Goal: Find specific page/section: Find specific page/section

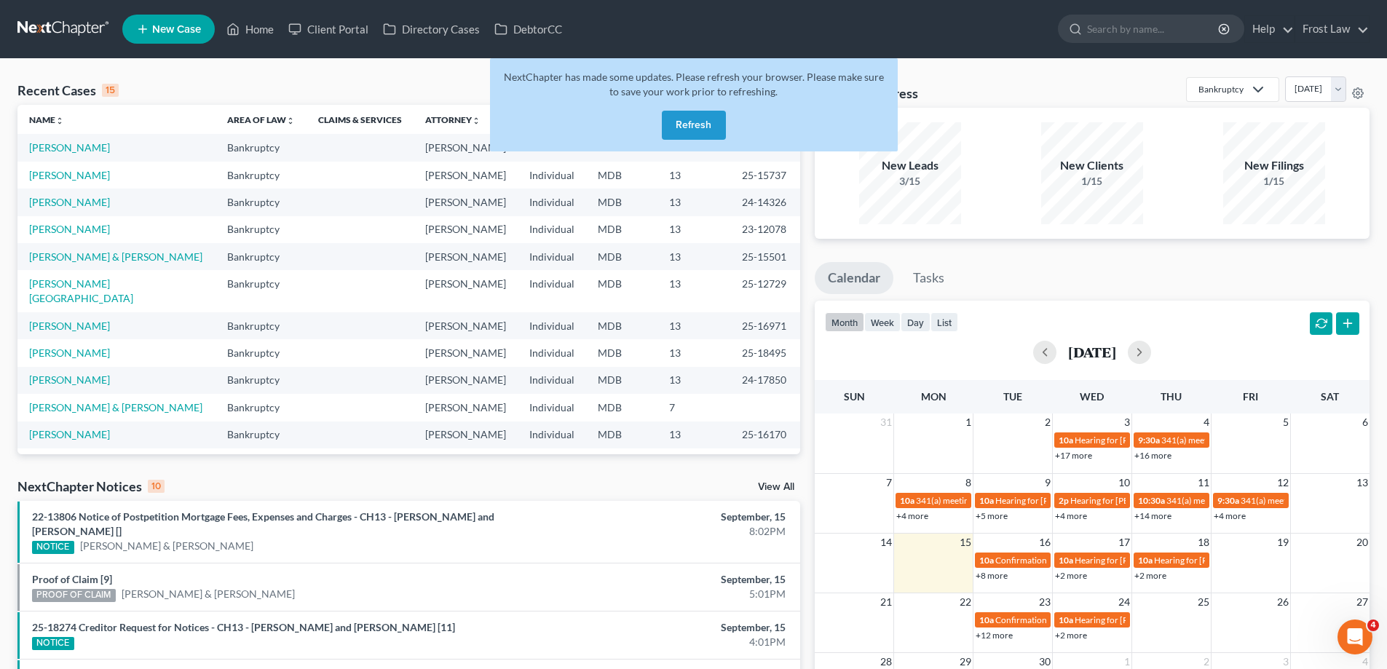
click at [692, 127] on button "Refresh" at bounding box center [694, 125] width 64 height 29
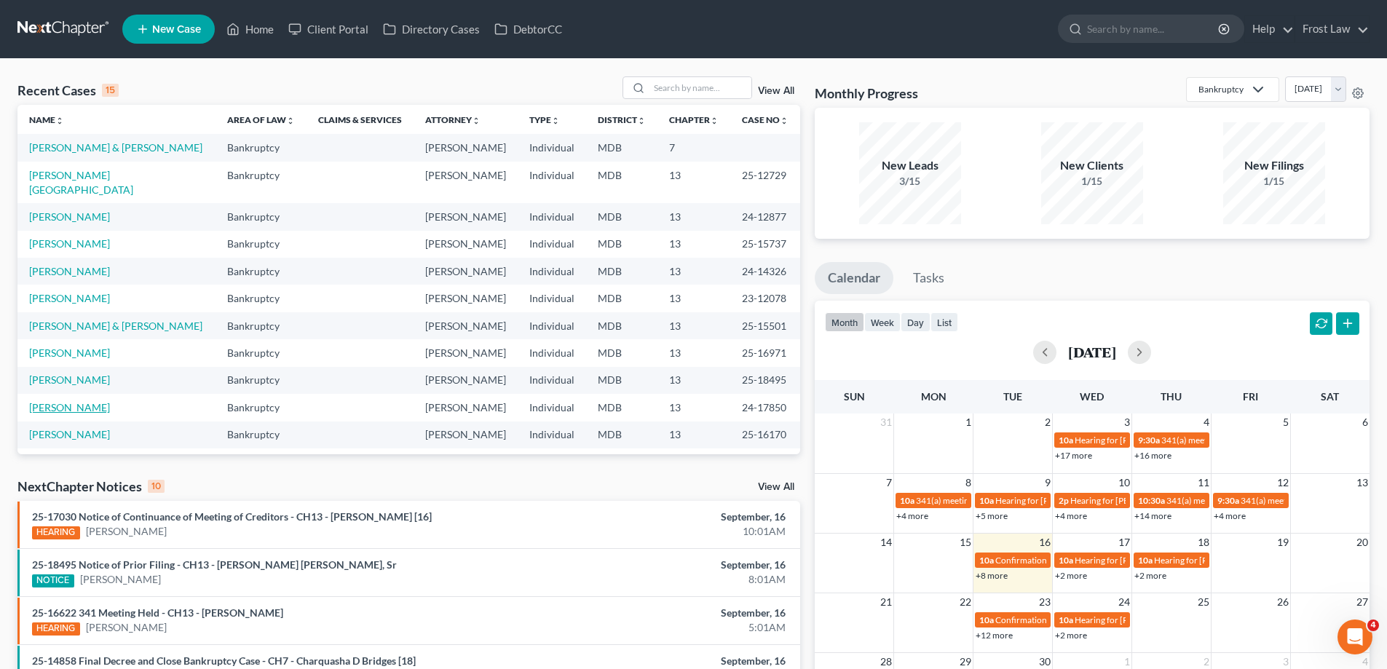
click at [41, 401] on link "[PERSON_NAME]" at bounding box center [69, 407] width 81 height 12
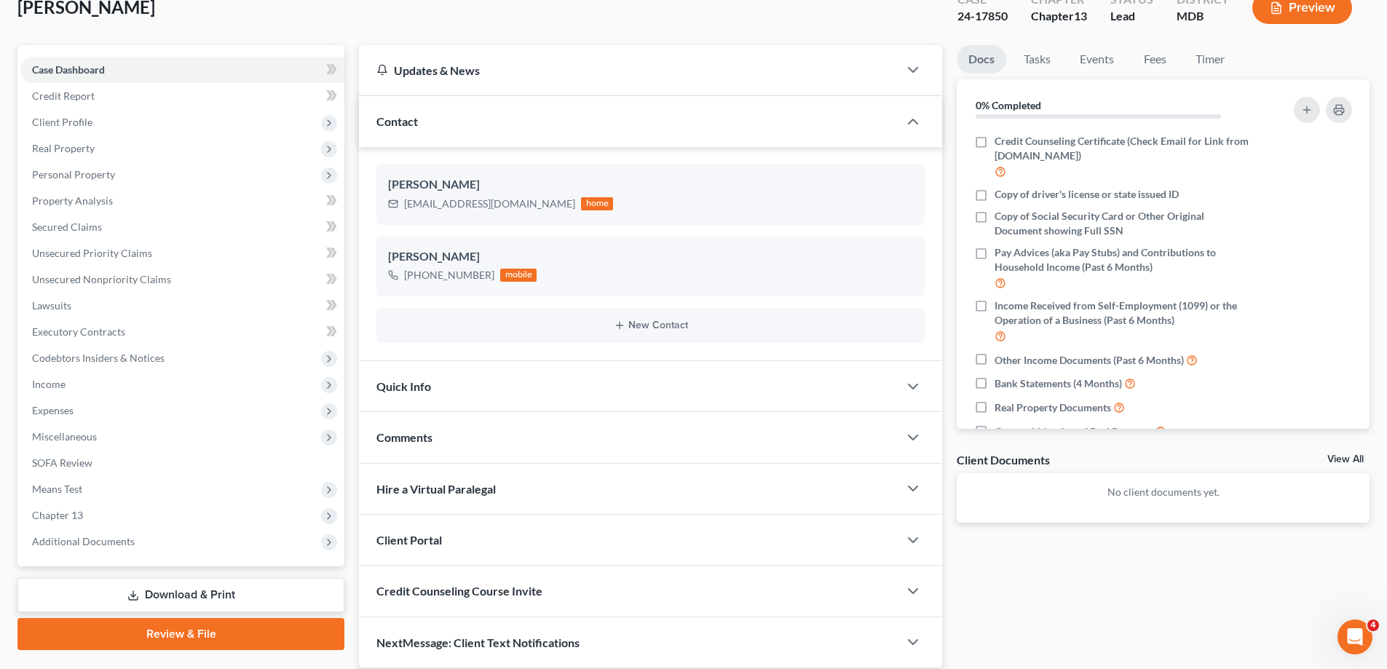
scroll to position [149, 0]
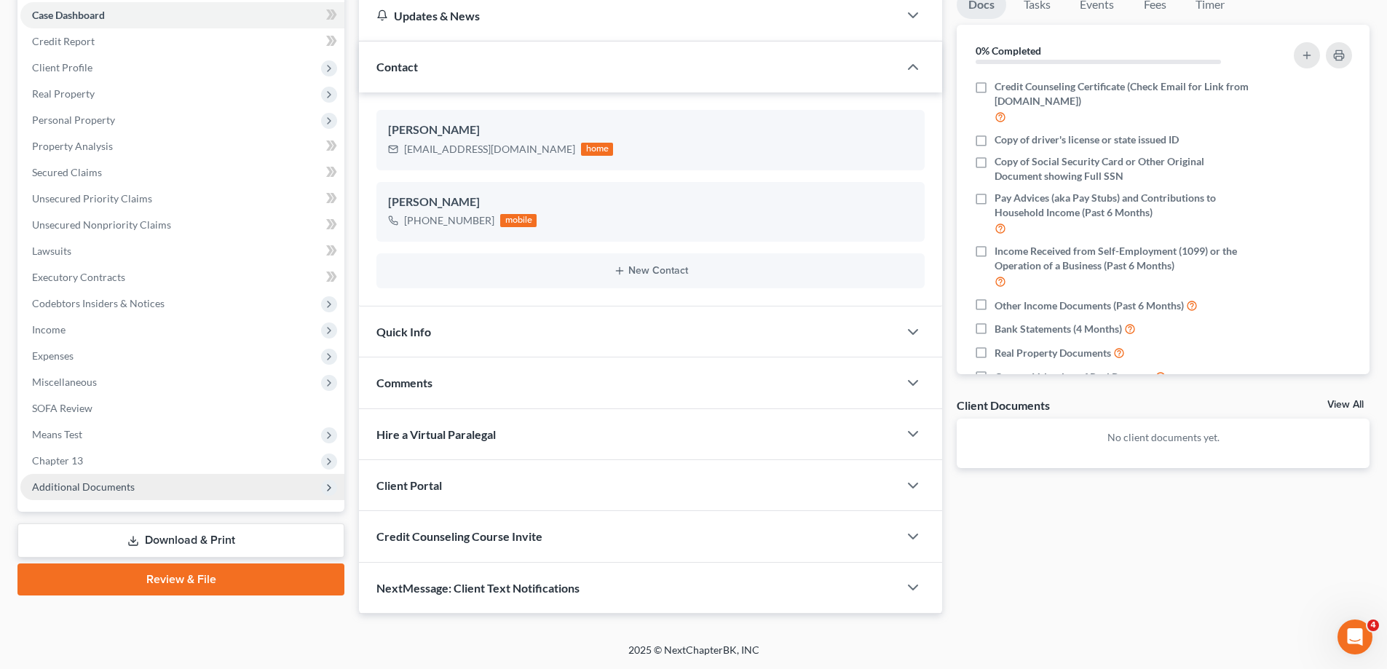
click at [141, 486] on span "Additional Documents" at bounding box center [182, 487] width 324 height 26
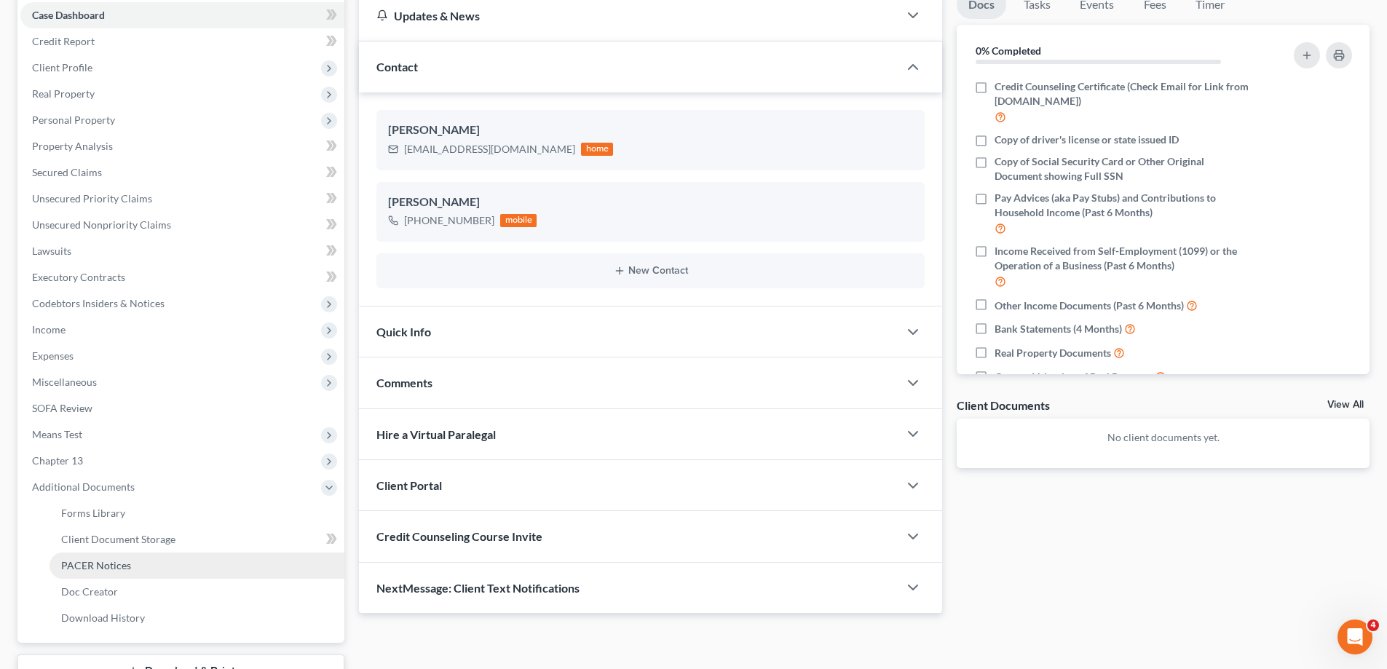
click at [150, 558] on link "PACER Notices" at bounding box center [197, 566] width 295 height 26
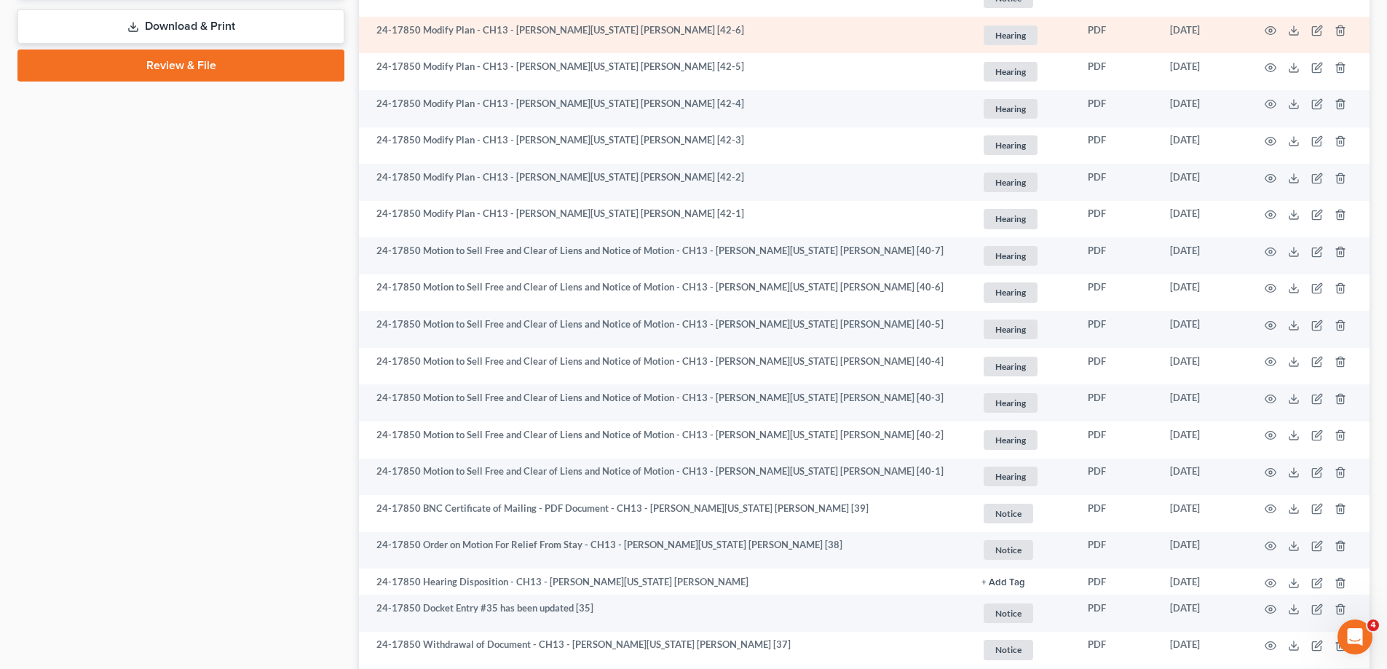
scroll to position [655, 0]
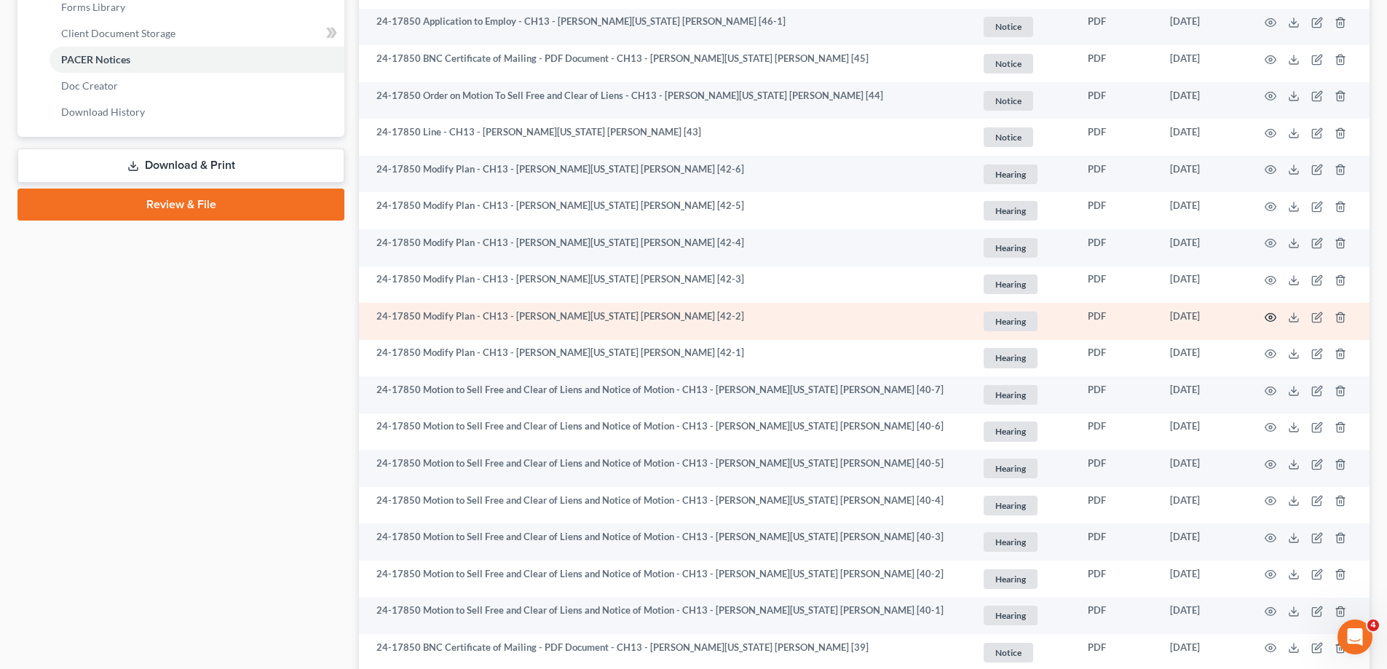
click at [1273, 318] on icon "button" at bounding box center [1271, 318] width 12 height 12
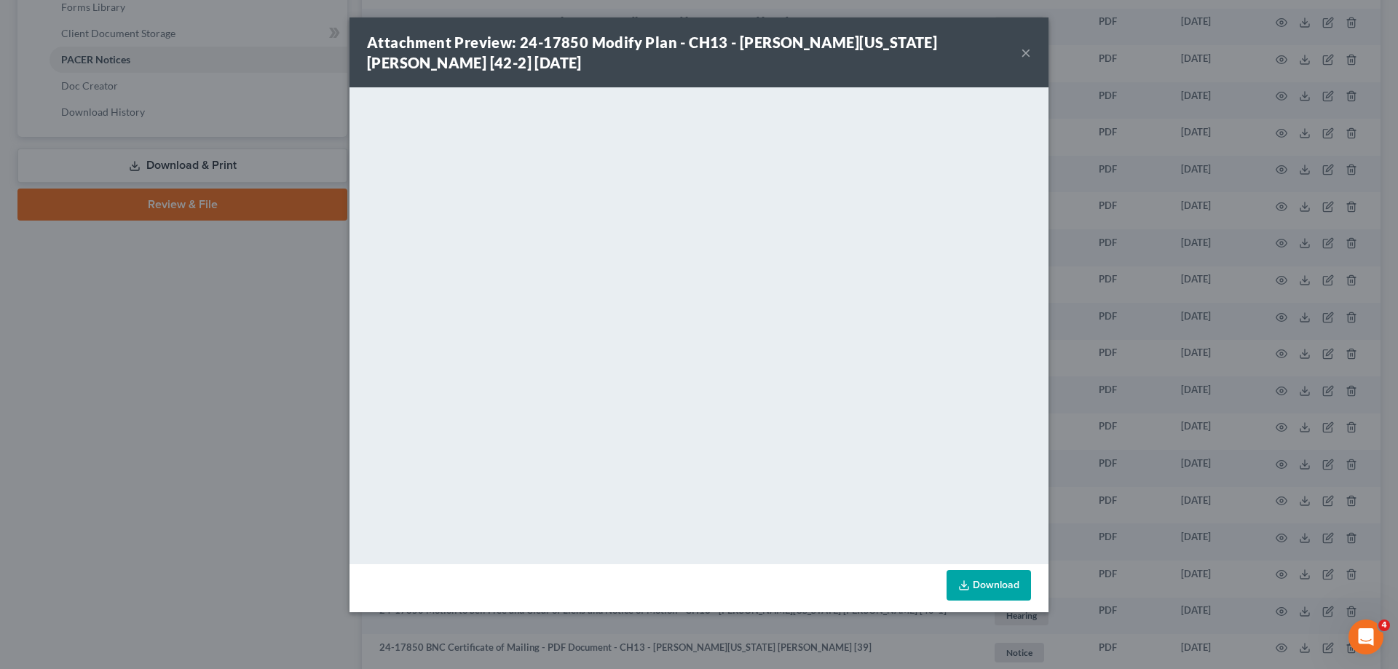
click at [1023, 50] on button "×" at bounding box center [1026, 52] width 10 height 17
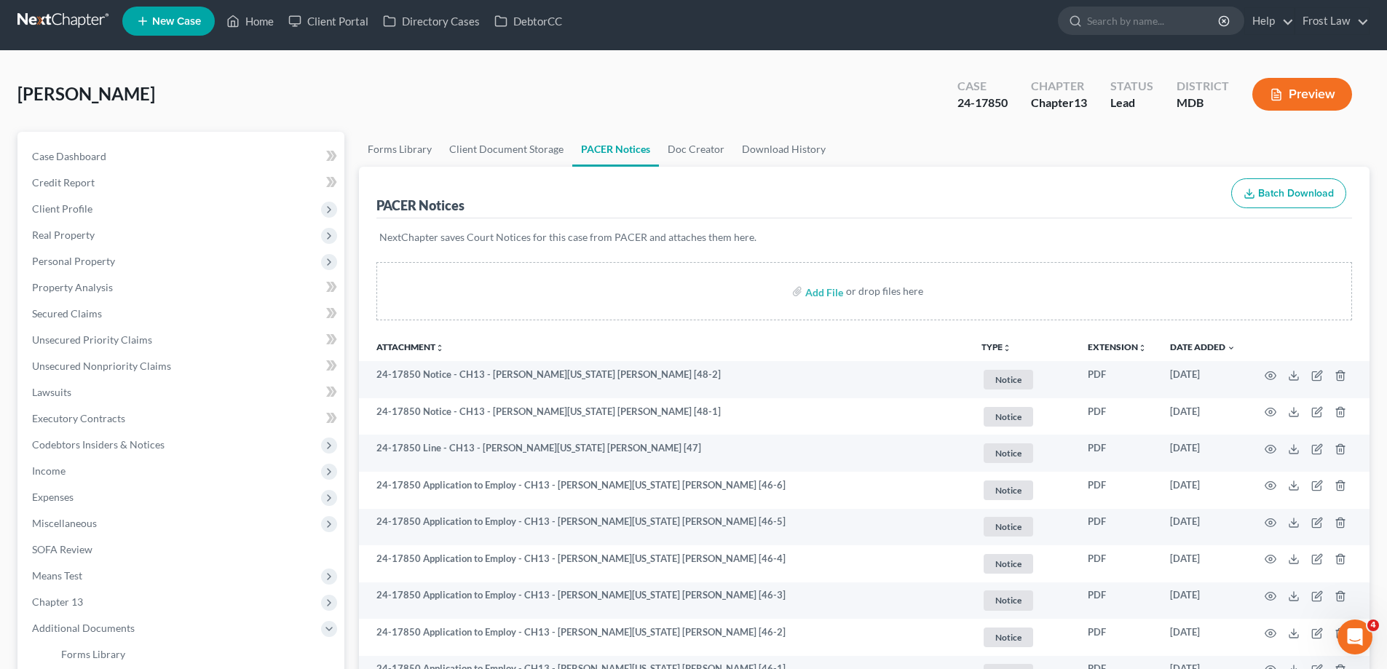
scroll to position [0, 0]
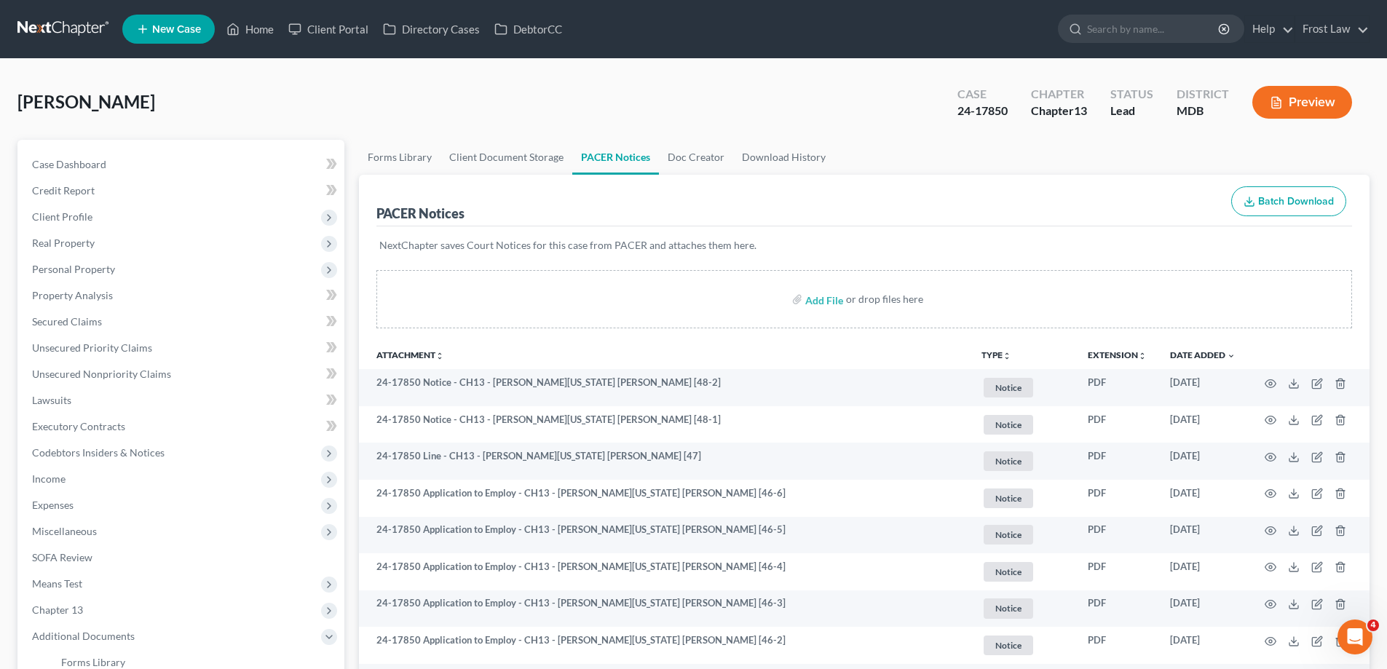
click at [1003, 116] on div "24-17850" at bounding box center [982, 111] width 50 height 17
drag, startPoint x: 1012, startPoint y: 114, endPoint x: 952, endPoint y: 114, distance: 60.4
click at [952, 114] on div "Case 24-17850" at bounding box center [983, 103] width 74 height 43
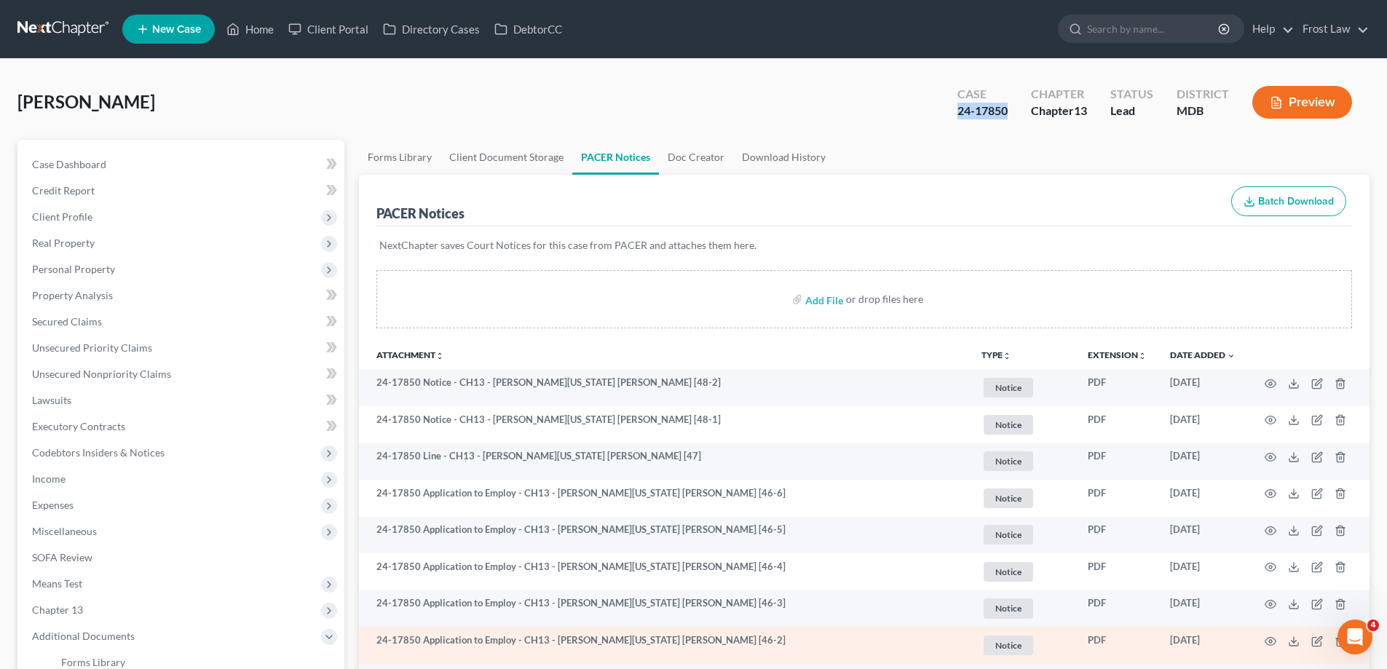
copy div "24-17850"
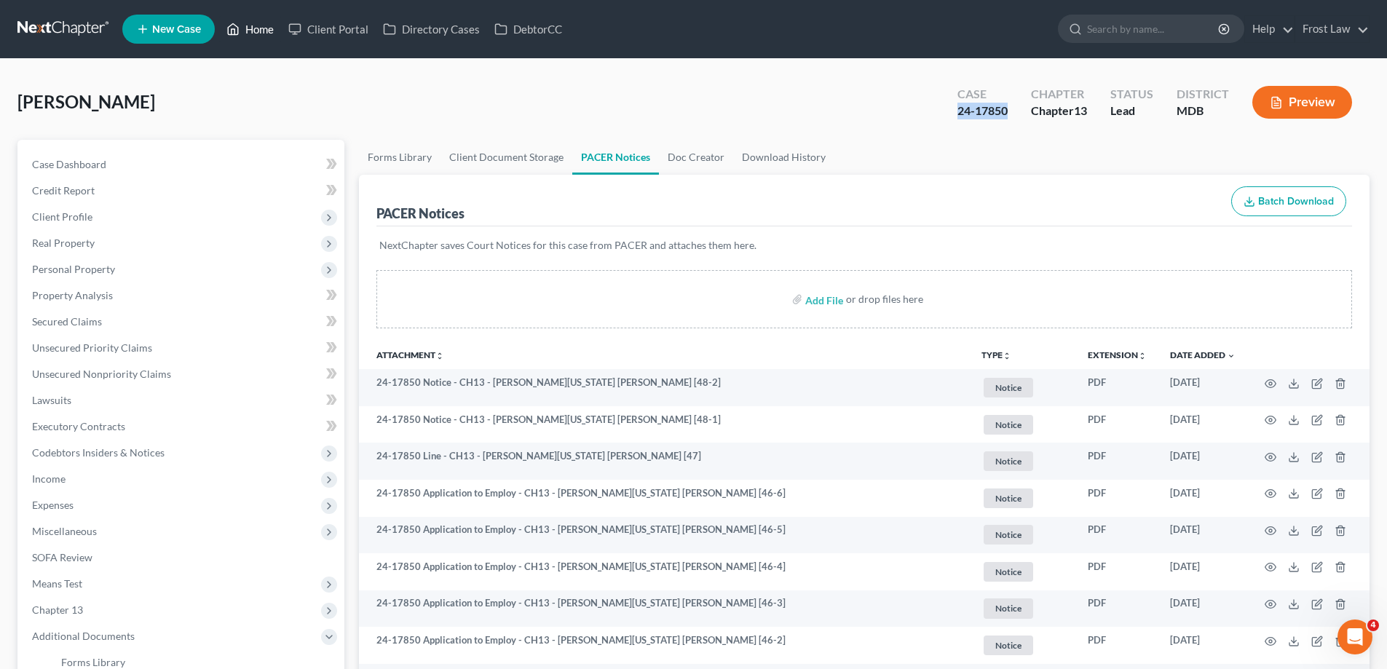
click at [266, 22] on link "Home" at bounding box center [250, 29] width 62 height 26
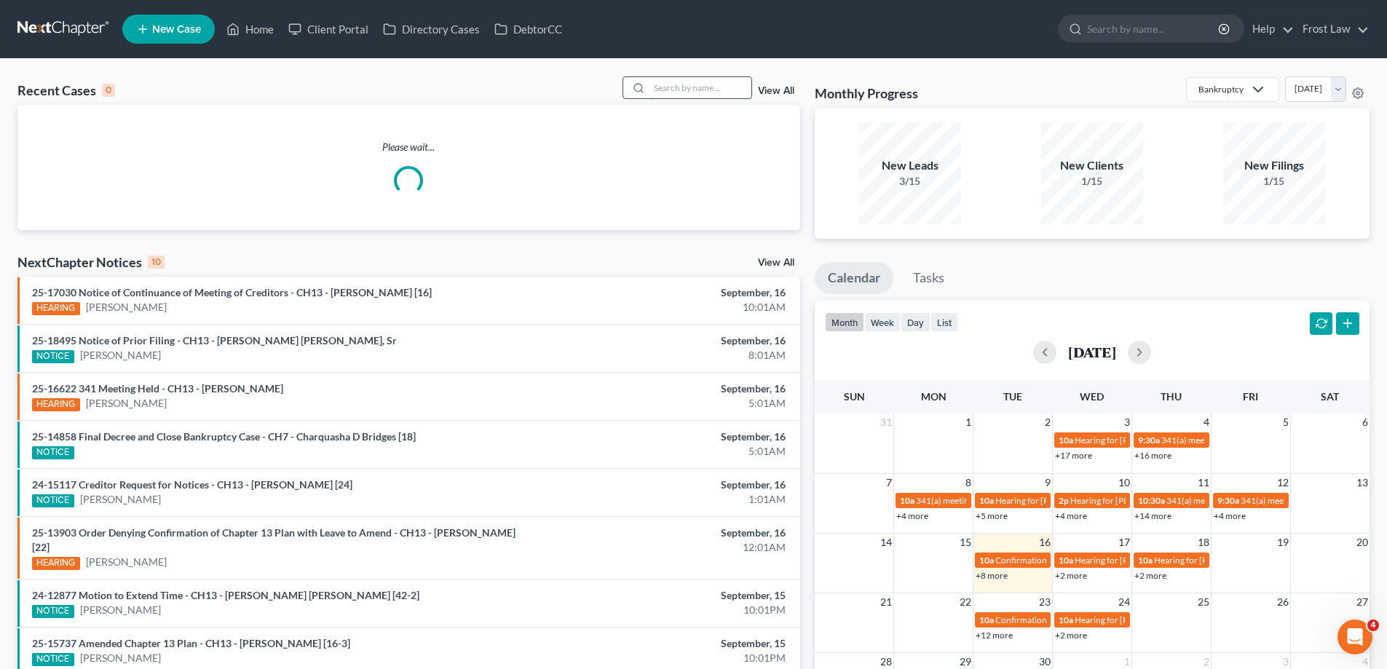
click at [671, 81] on input "search" at bounding box center [700, 87] width 102 height 21
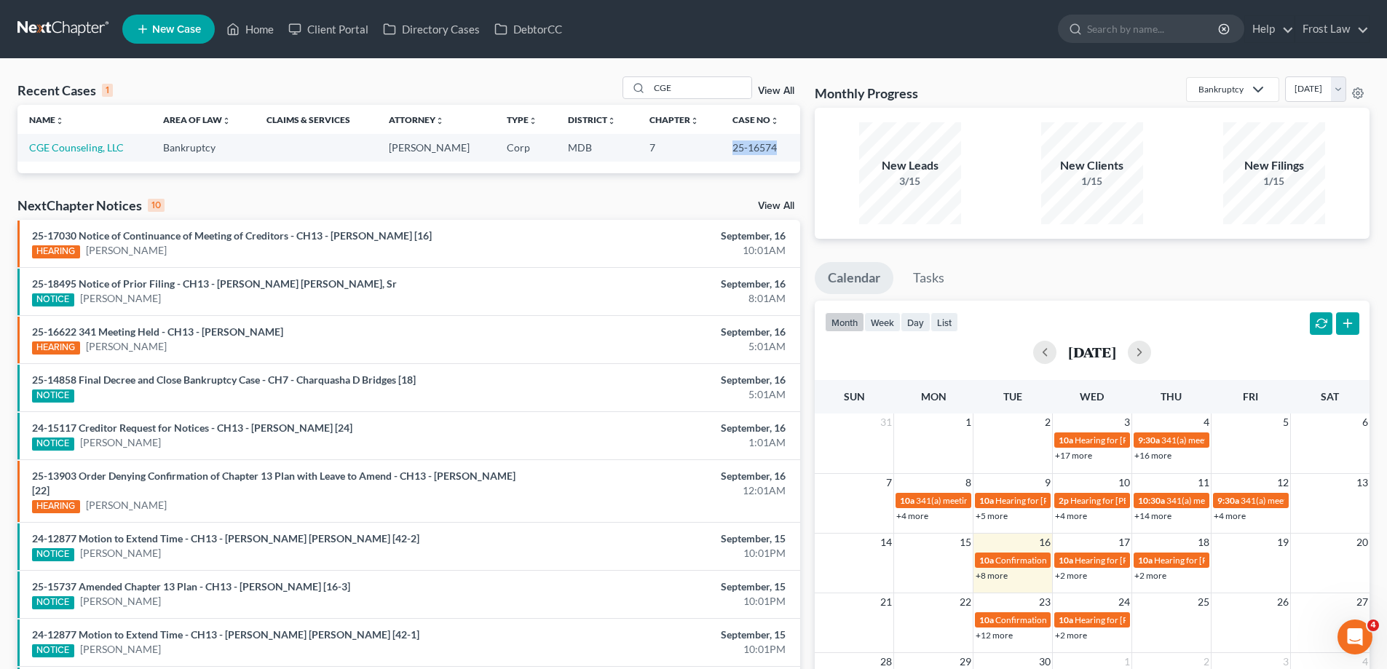
drag, startPoint x: 777, startPoint y: 149, endPoint x: 730, endPoint y: 151, distance: 46.6
click at [730, 151] on td "25-16574" at bounding box center [760, 147] width 79 height 27
copy td "25-16574"
drag, startPoint x: 696, startPoint y: 84, endPoint x: 649, endPoint y: 93, distance: 47.4
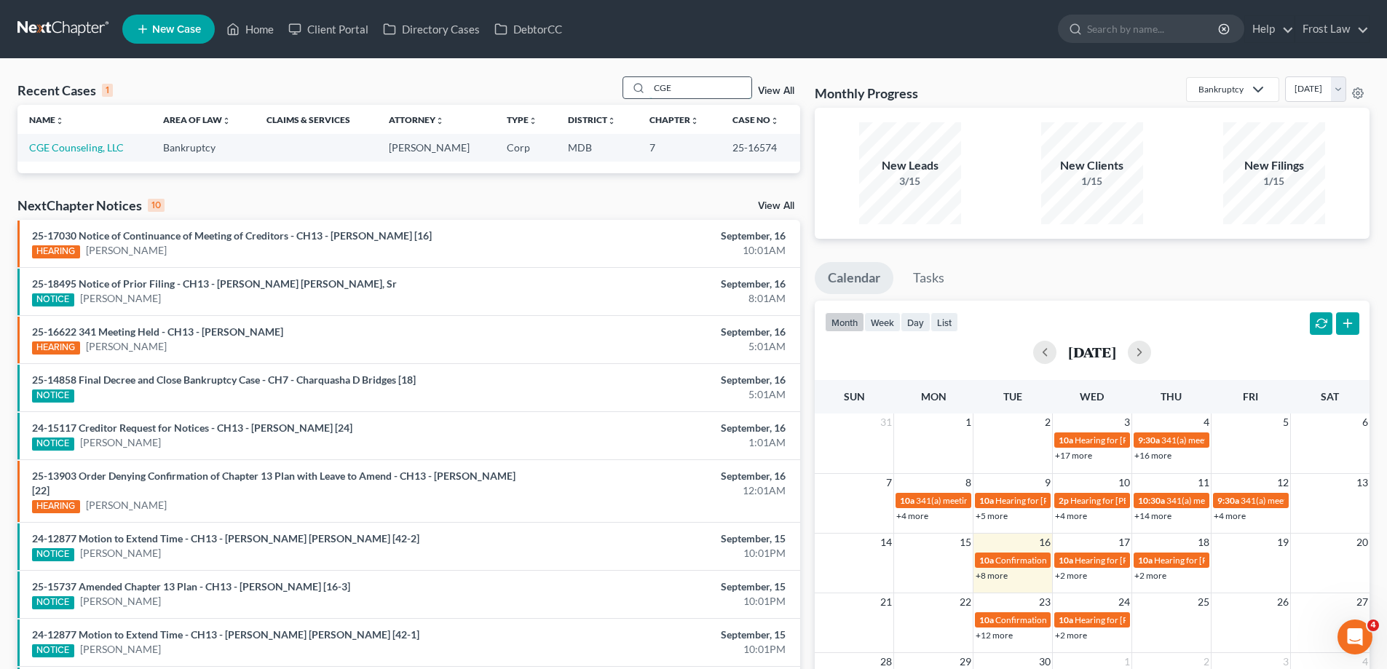
click at [649, 93] on div "CGE" at bounding box center [687, 87] width 130 height 23
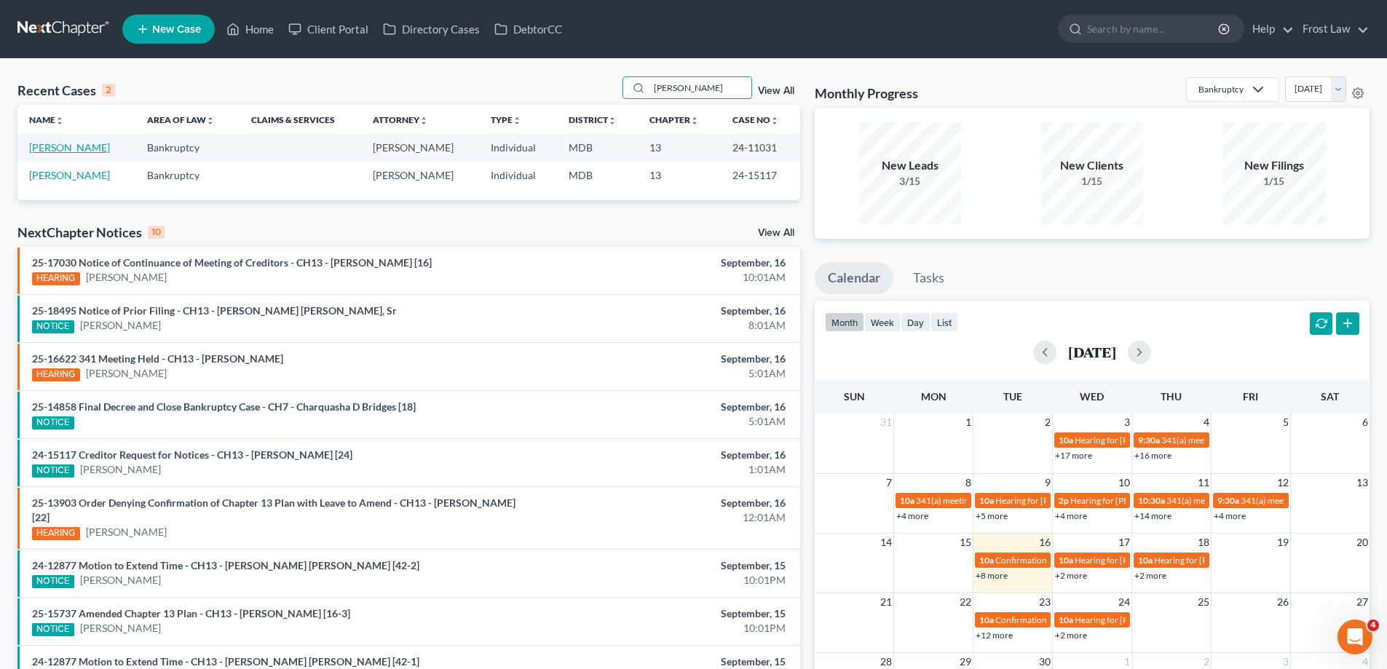
type input "Taylor"
click at [77, 147] on link "Taylor, Rachel" at bounding box center [69, 147] width 81 height 12
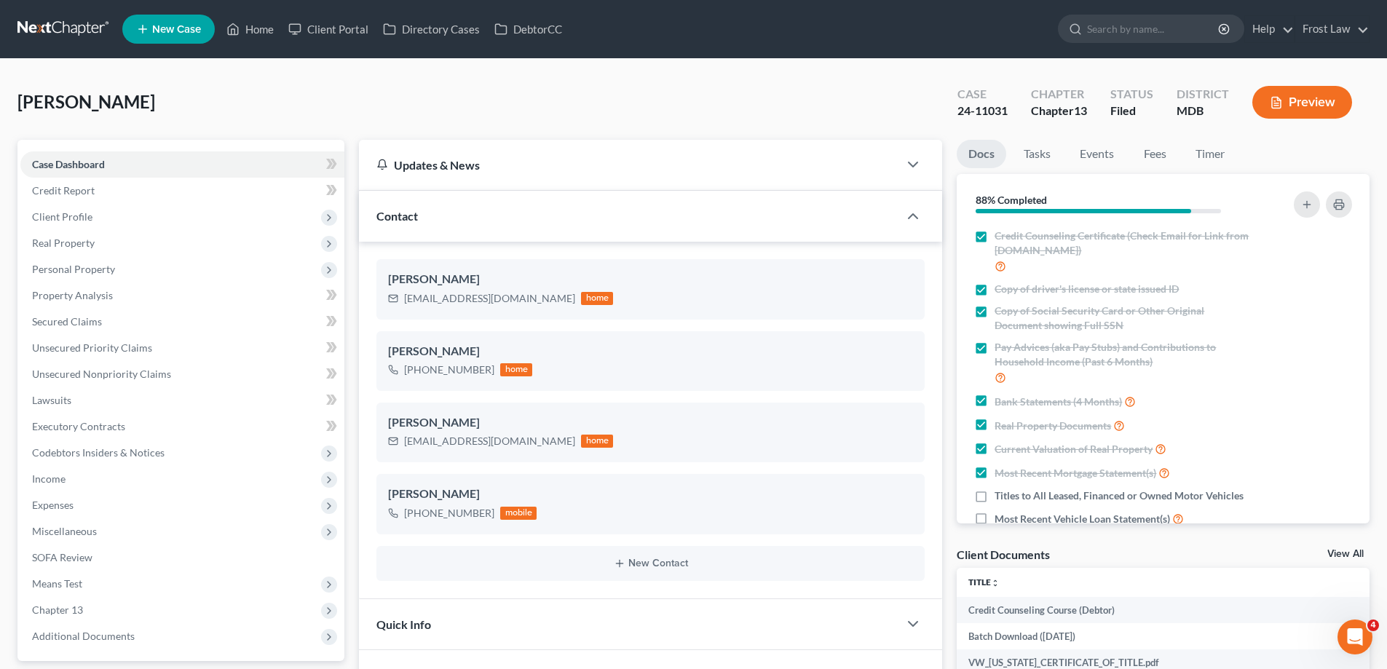
scroll to position [383, 0]
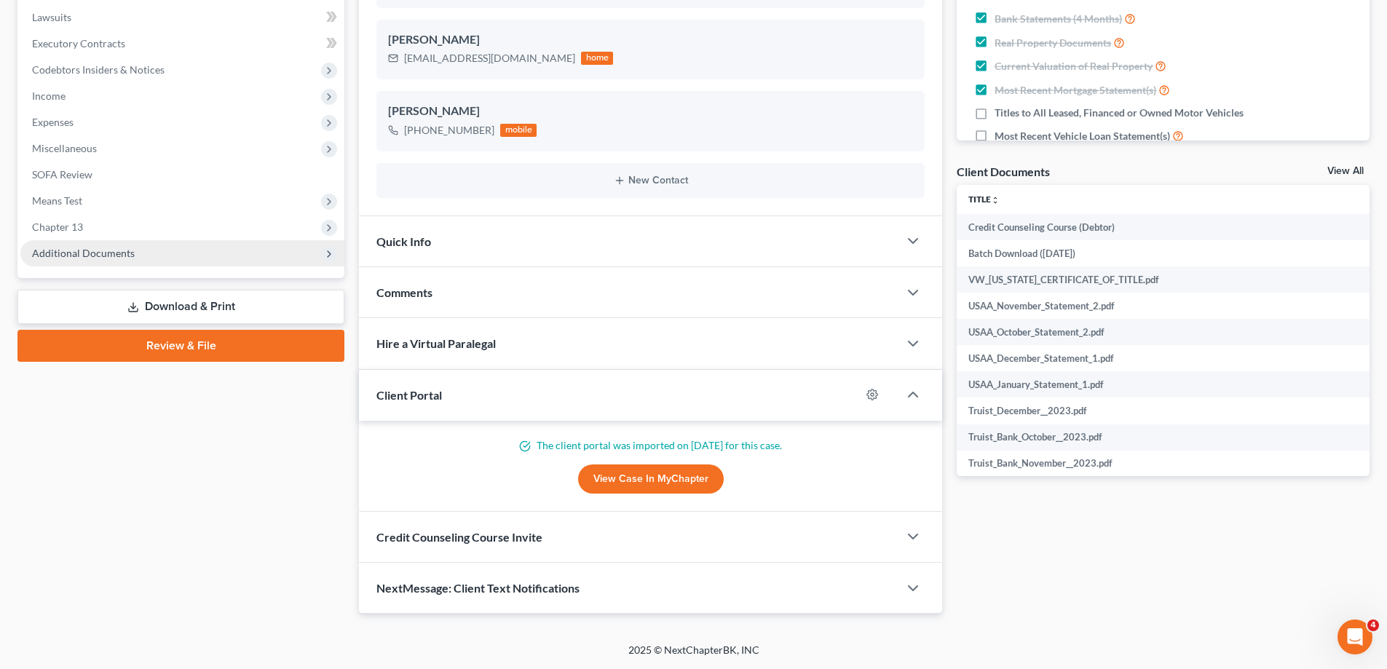
click at [149, 261] on span "Additional Documents" at bounding box center [182, 253] width 324 height 26
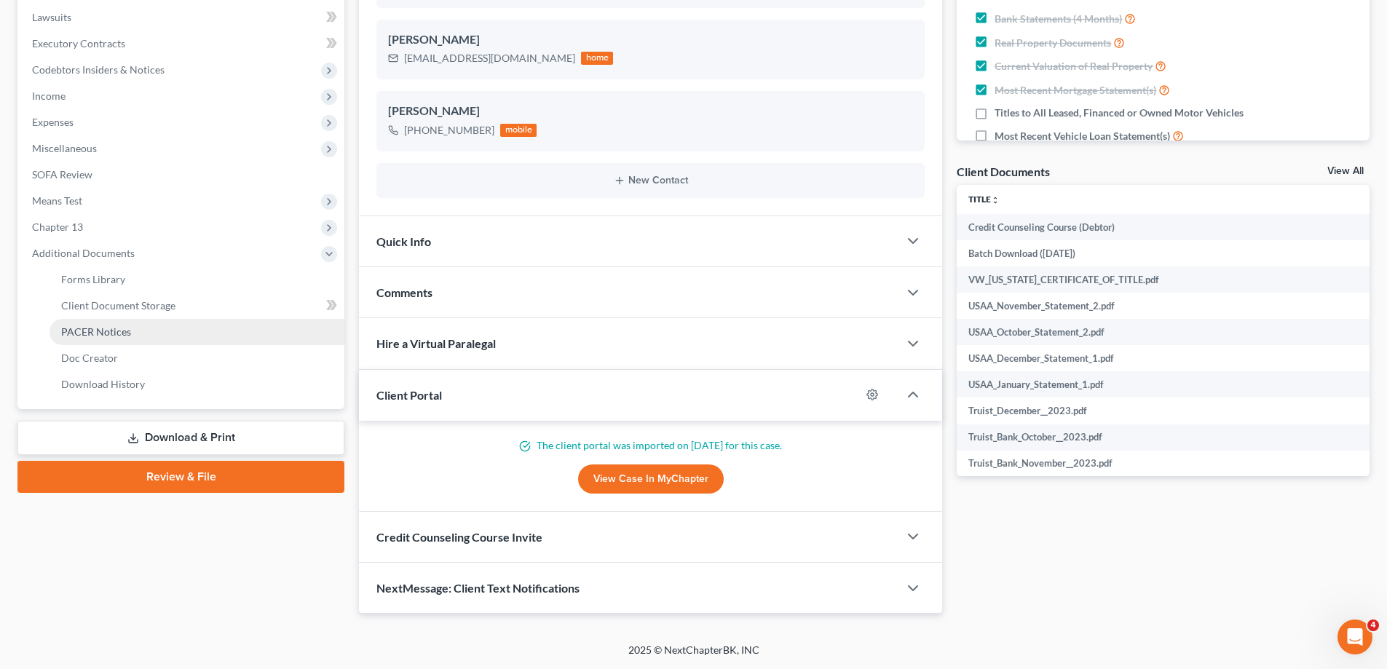
click at [172, 328] on link "PACER Notices" at bounding box center [197, 332] width 295 height 26
